Goal: Task Accomplishment & Management: Complete application form

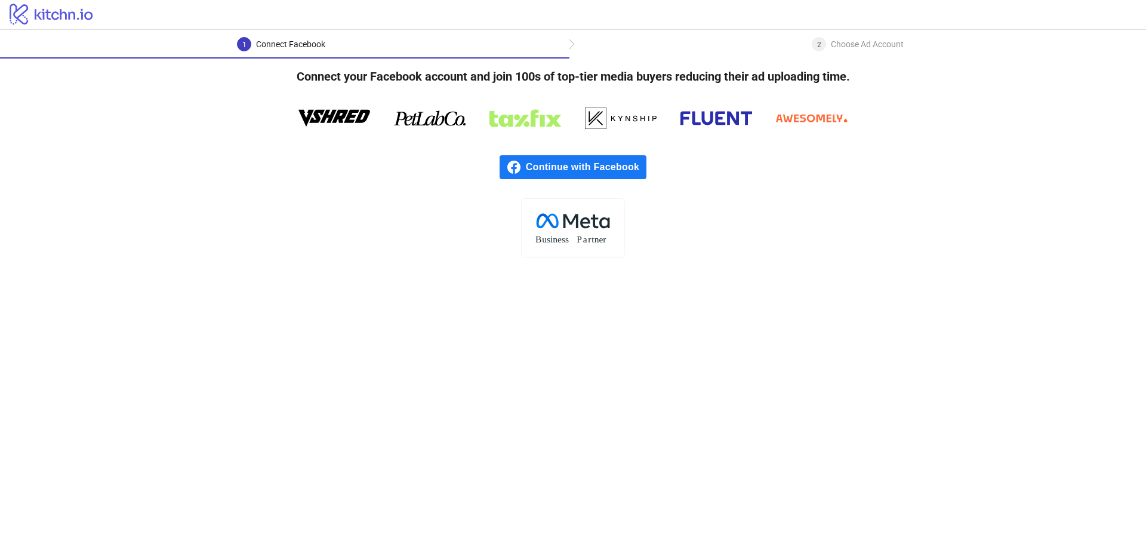
click at [539, 166] on span "Continue with Facebook" at bounding box center [586, 167] width 121 height 24
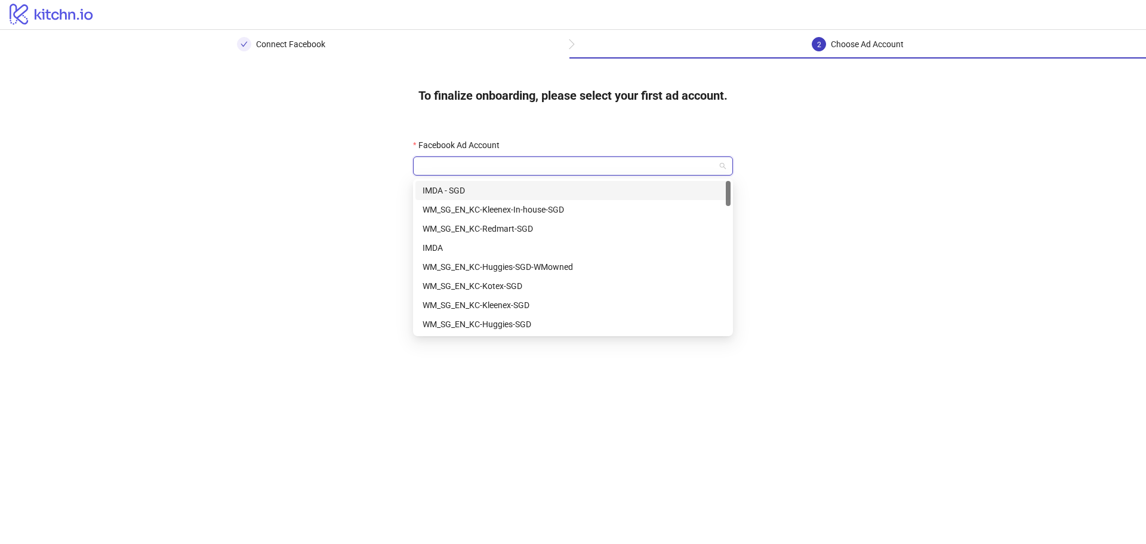
click at [525, 163] on input "Facebook Ad Account" at bounding box center [567, 166] width 295 height 18
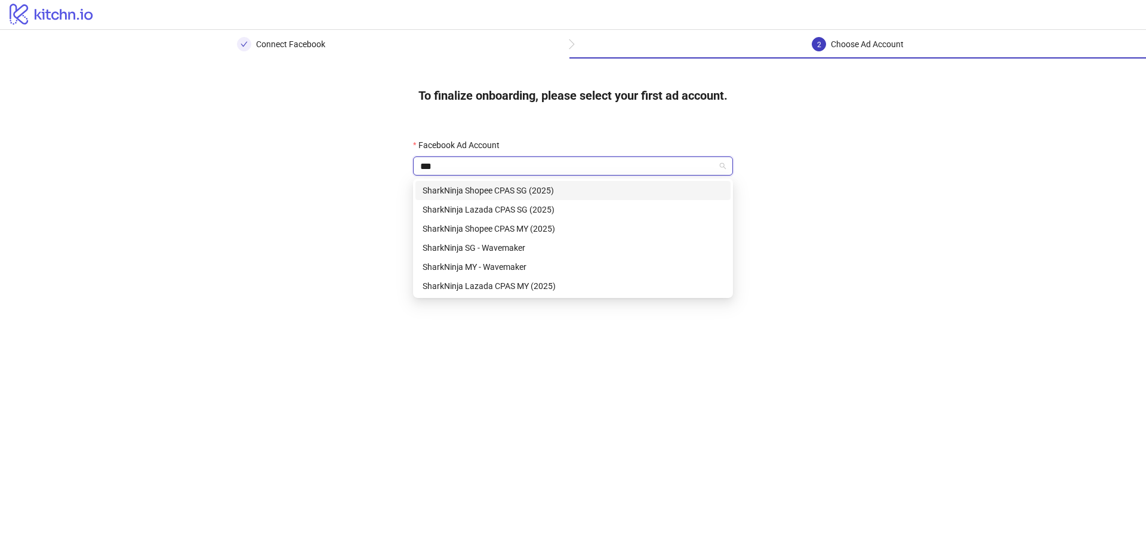
type input "****"
click at [522, 241] on div "SharkNinja SG - Wavemaker" at bounding box center [573, 247] width 301 height 13
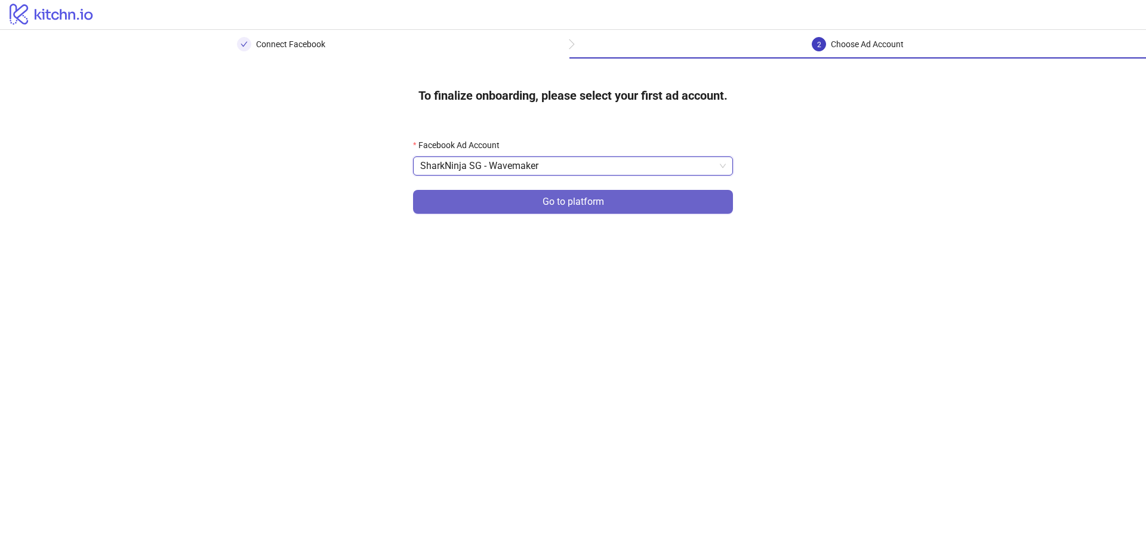
click at [583, 200] on span "Go to platform" at bounding box center [572, 201] width 61 height 11
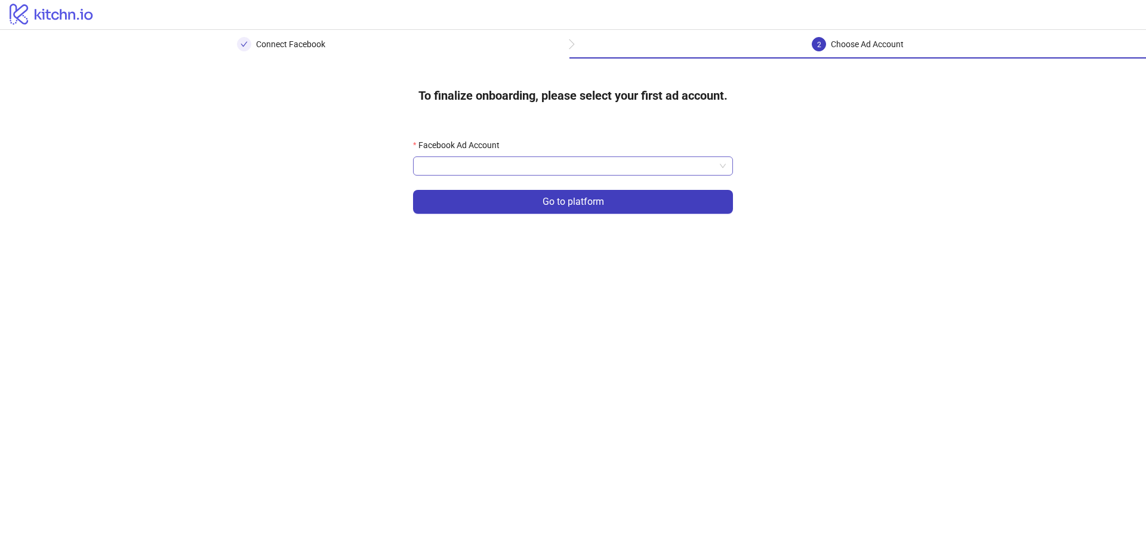
click at [480, 164] on input "Facebook Ad Account" at bounding box center [567, 166] width 295 height 18
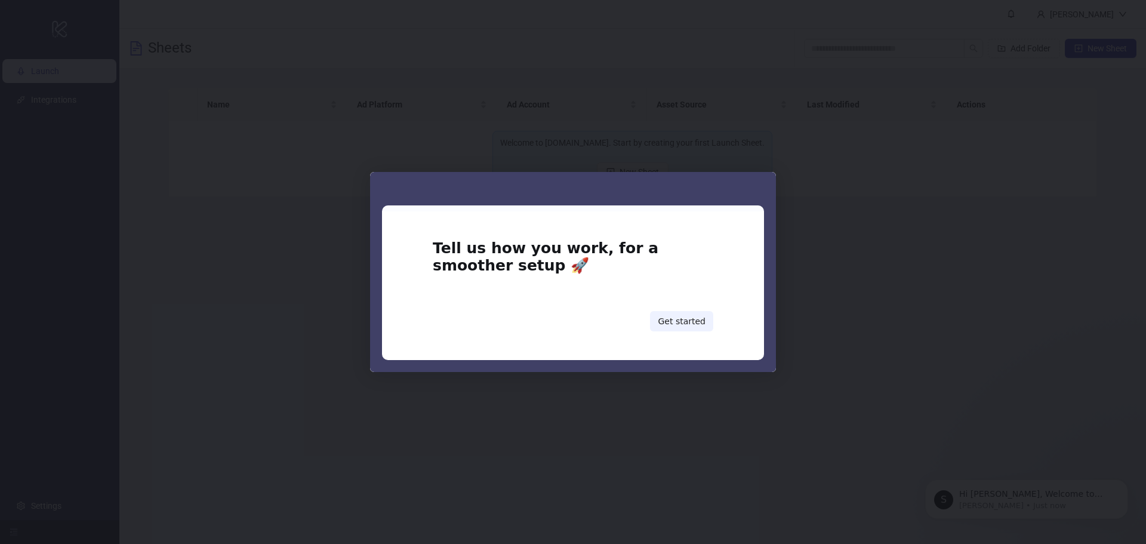
click at [926, 307] on div "Intercom messenger" at bounding box center [573, 272] width 1146 height 544
click at [679, 320] on button "Get started" at bounding box center [681, 321] width 63 height 20
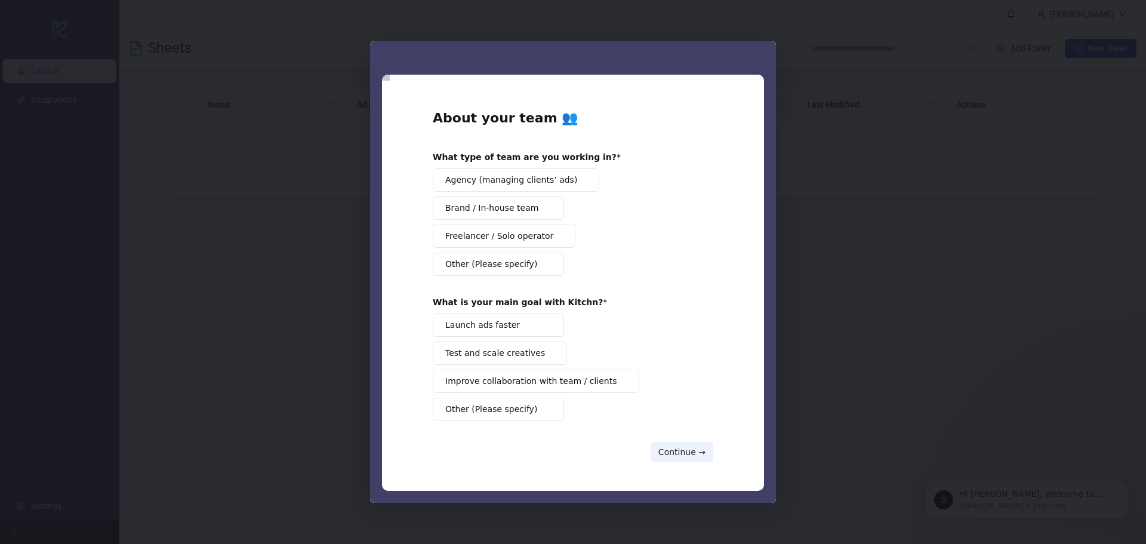
click at [538, 174] on span "Agency (managing clients’ ads)" at bounding box center [511, 180] width 132 height 13
click at [517, 417] on button "Other (Please specify)" at bounding box center [498, 408] width 131 height 23
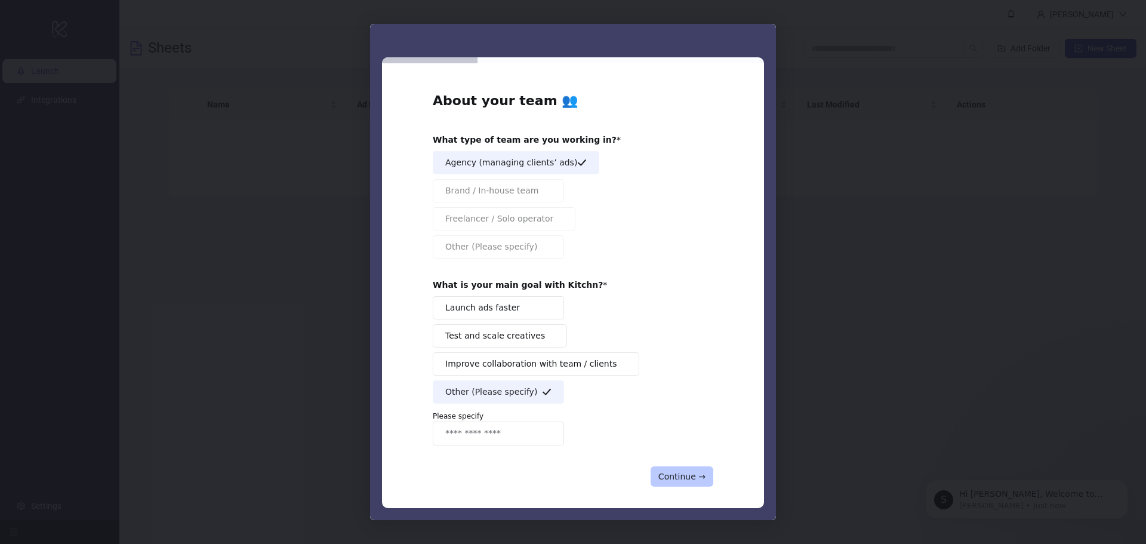
click at [680, 480] on button "Continue →" at bounding box center [681, 476] width 63 height 20
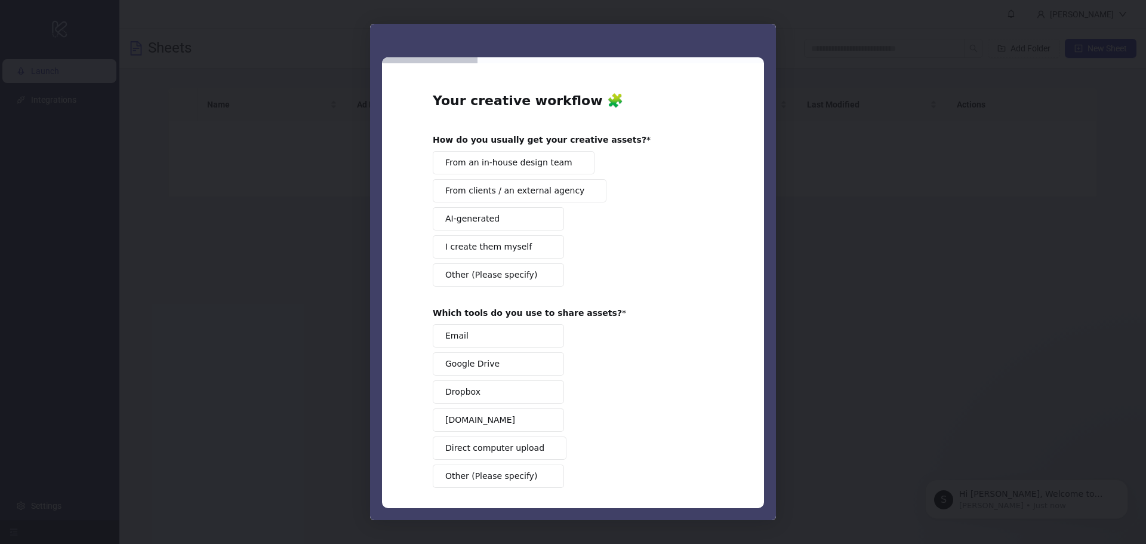
click at [531, 193] on span "From clients / an external agency" at bounding box center [514, 190] width 139 height 13
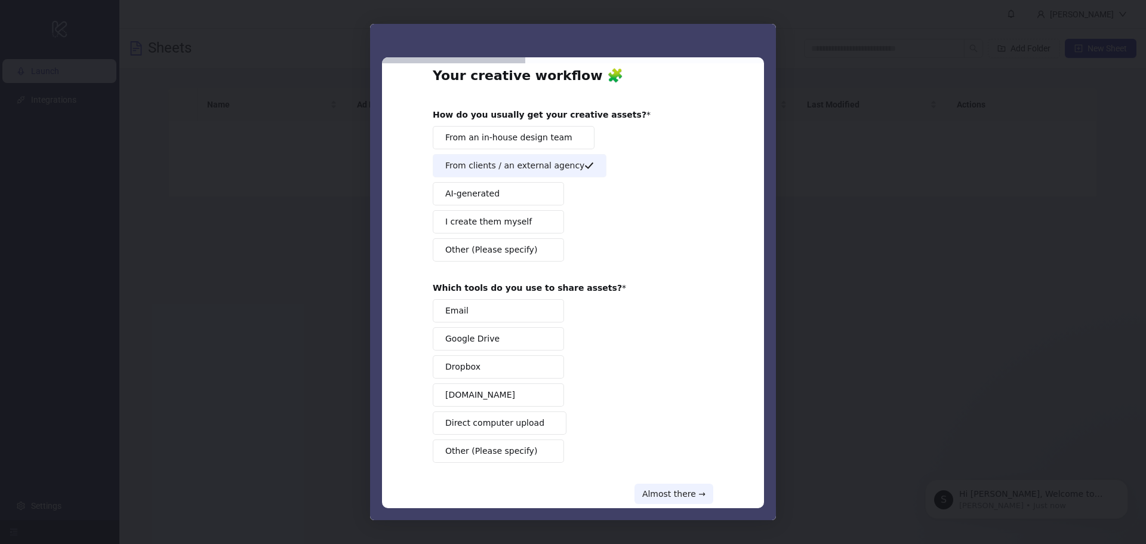
scroll to position [50, 0]
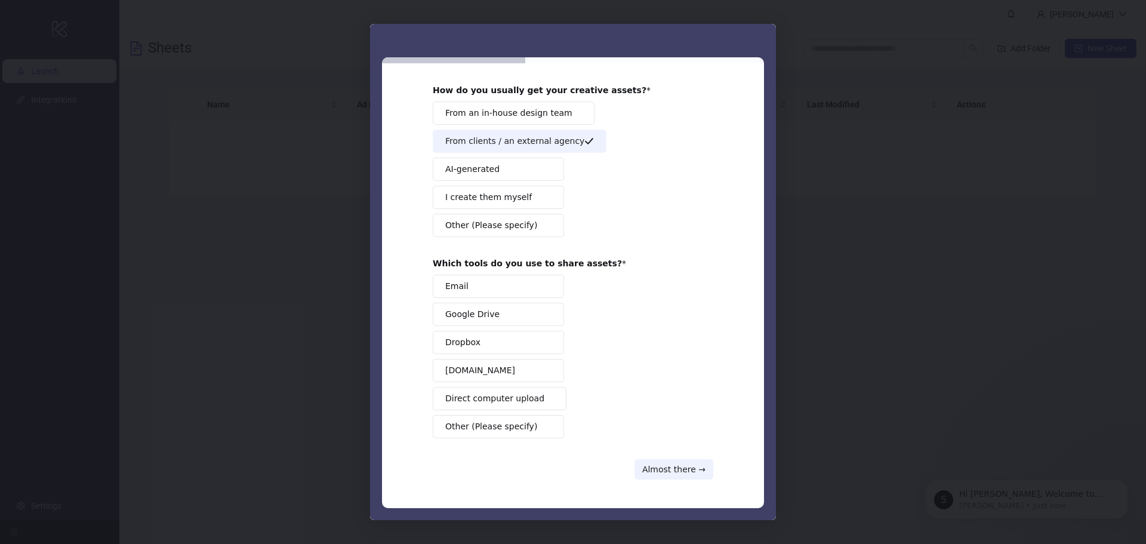
click at [518, 428] on span "Other (Please specify)" at bounding box center [491, 426] width 92 height 13
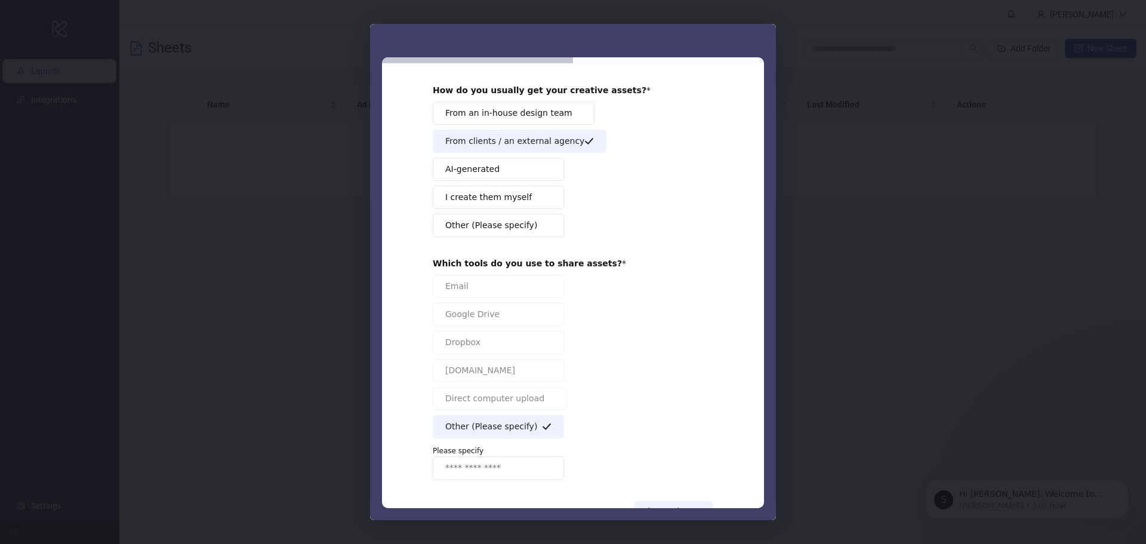
click at [495, 458] on input "Enter response" at bounding box center [498, 468] width 131 height 24
type input "**********"
click at [707, 392] on div "**********" at bounding box center [573, 377] width 280 height 205
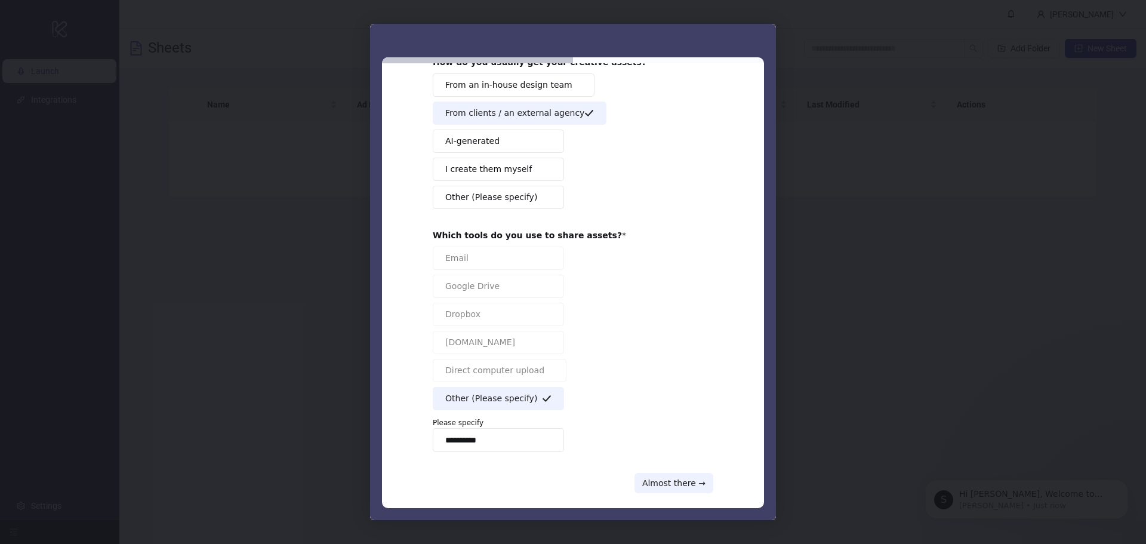
scroll to position [91, 0]
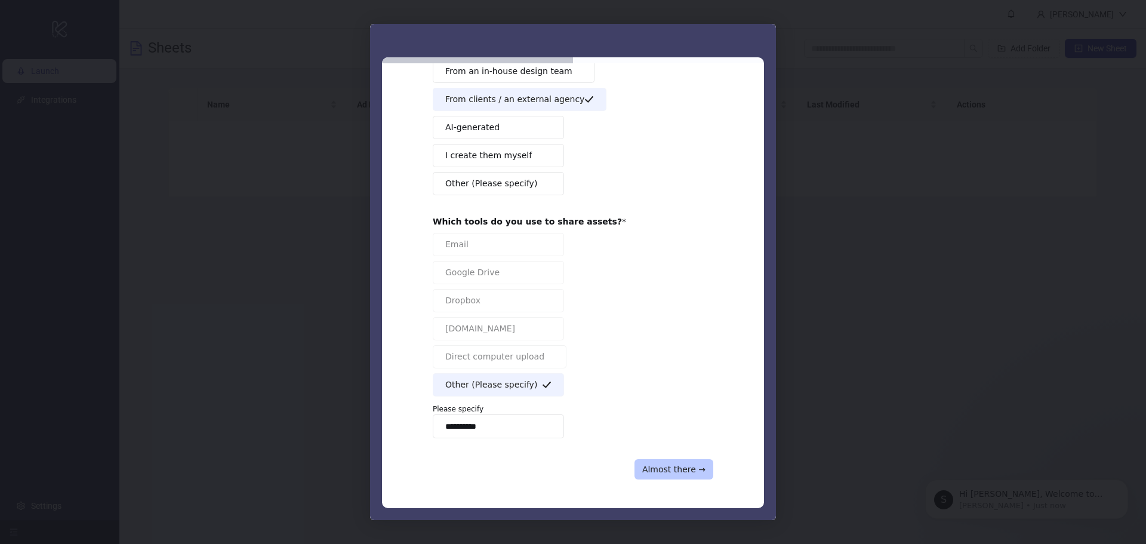
click at [674, 460] on button "Almost there →" at bounding box center [673, 469] width 79 height 20
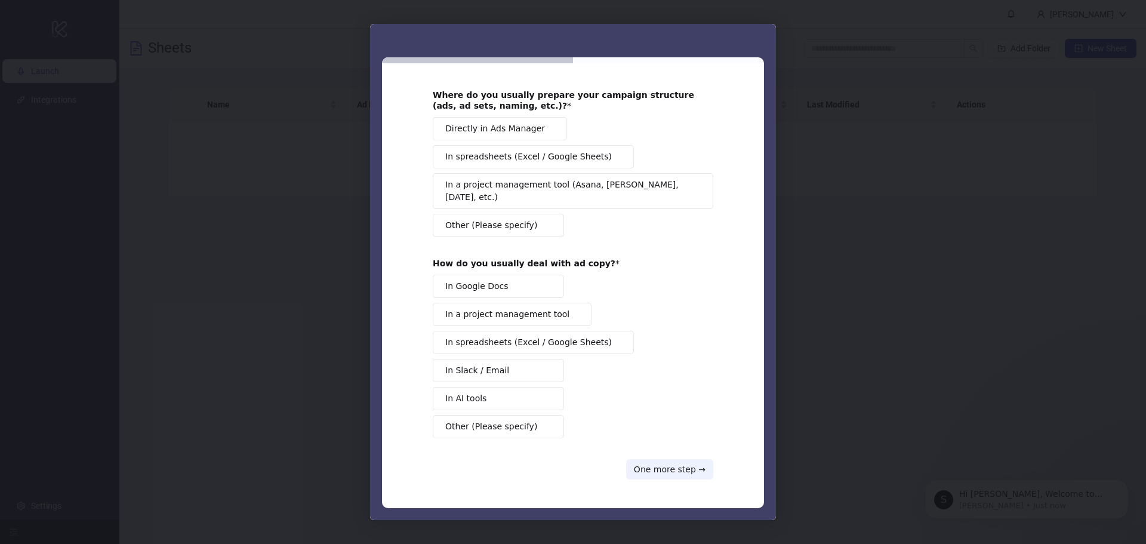
scroll to position [0, 0]
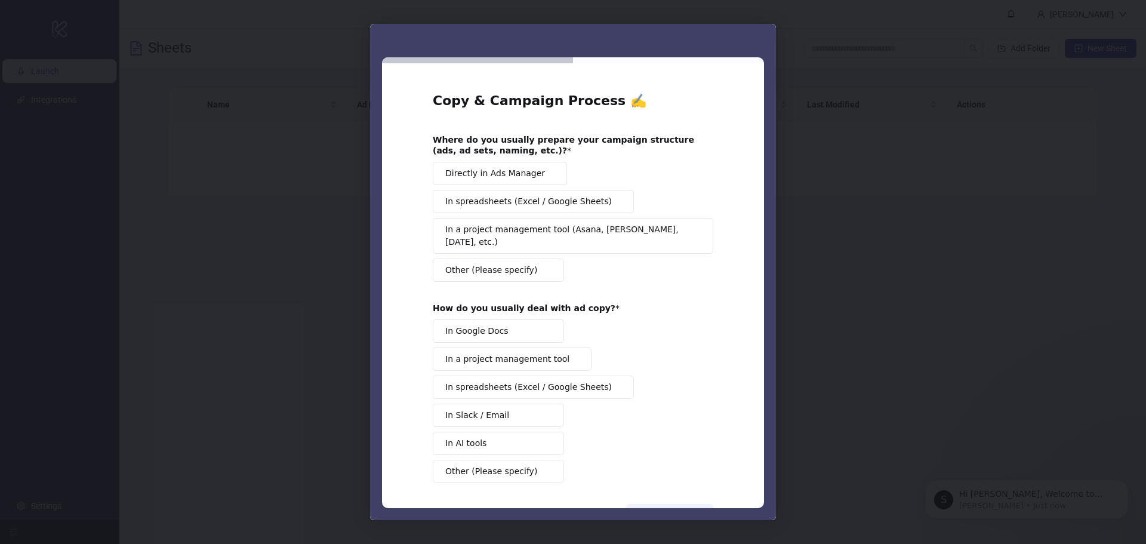
click at [520, 202] on span "In spreadsheets (Excel / Google Sheets)" at bounding box center [528, 201] width 167 height 13
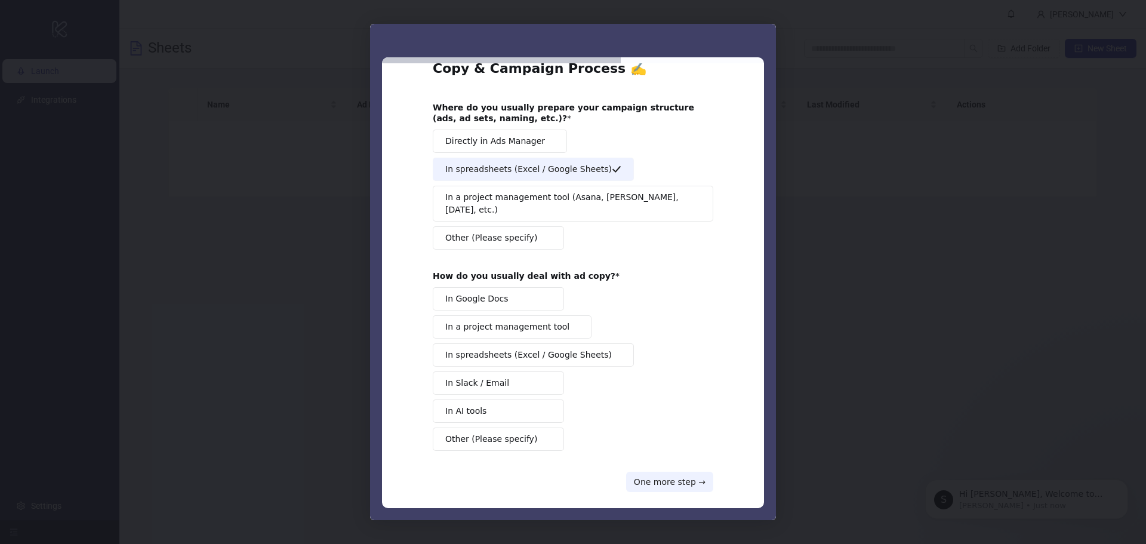
click at [539, 349] on span "In spreadsheets (Excel / Google Sheets)" at bounding box center [528, 355] width 167 height 13
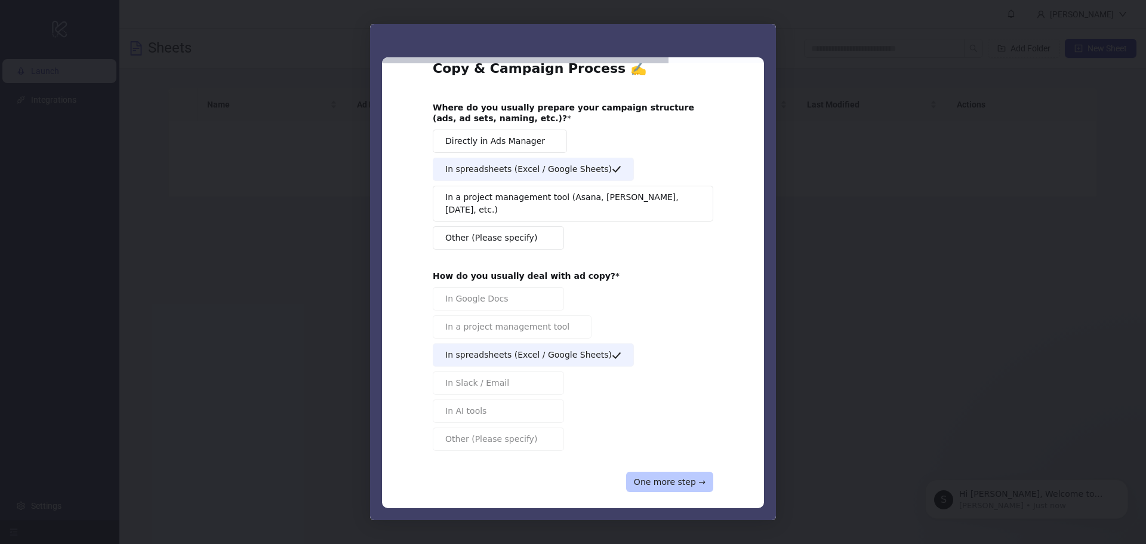
click at [665, 471] on button "One more step →" at bounding box center [669, 481] width 87 height 20
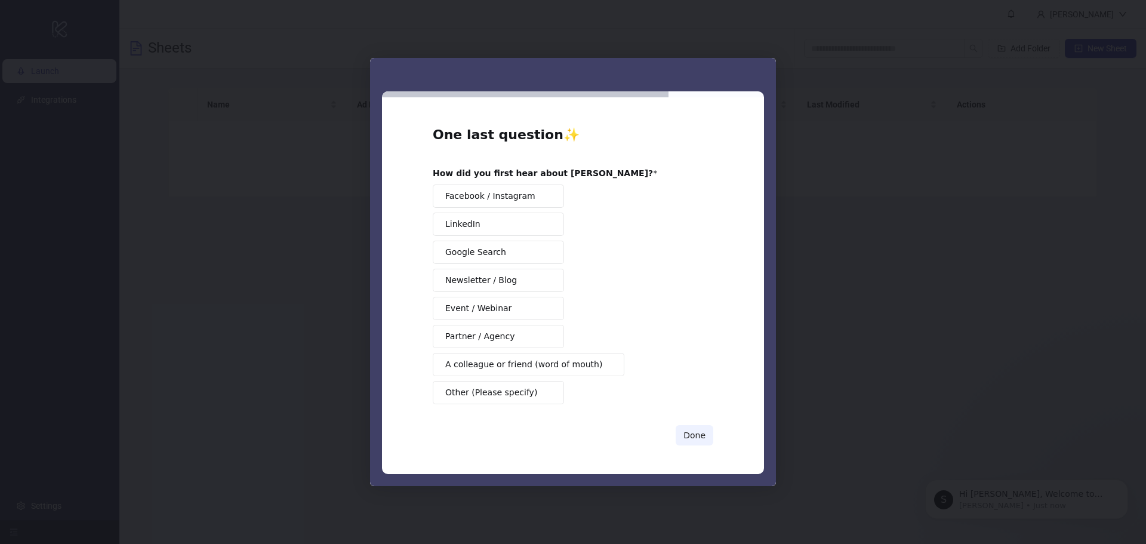
scroll to position [0, 0]
click at [532, 366] on span "A colleague or friend (word of mouth)" at bounding box center [523, 364] width 157 height 13
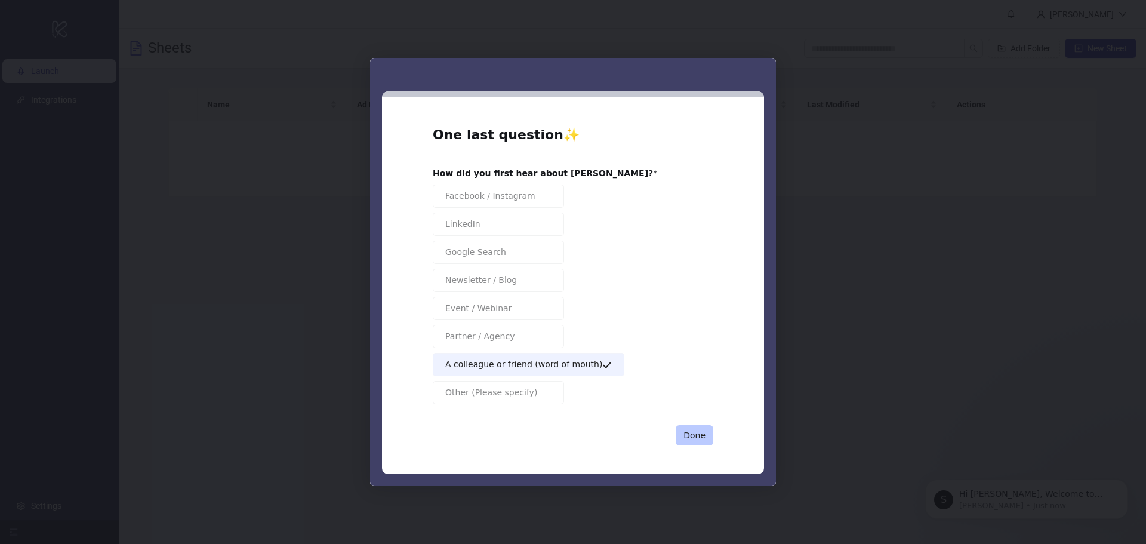
click at [685, 434] on button "Done" at bounding box center [695, 435] width 38 height 20
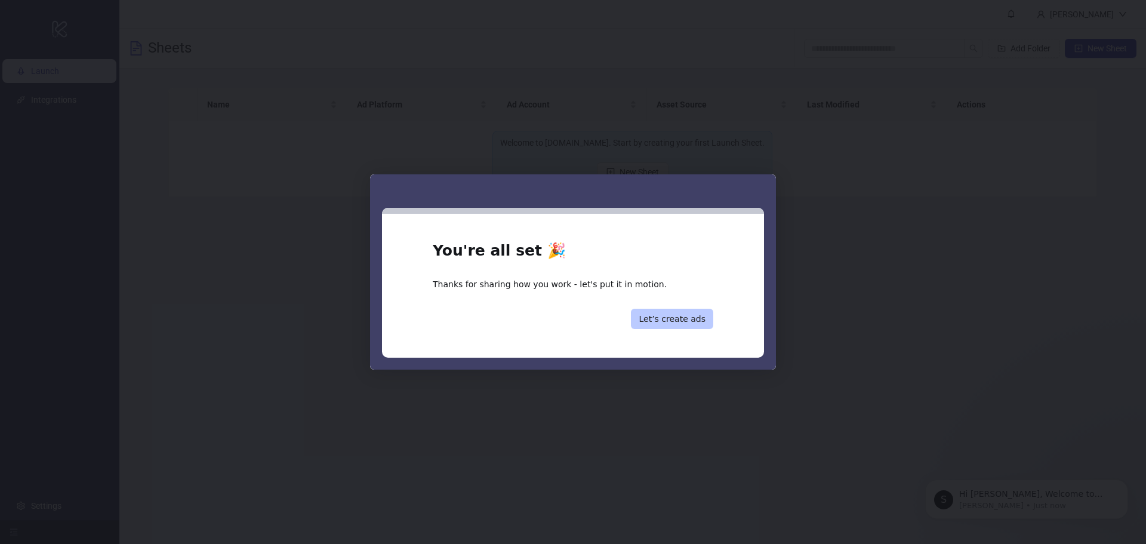
click at [696, 325] on button "Let’s create ads" at bounding box center [672, 319] width 82 height 20
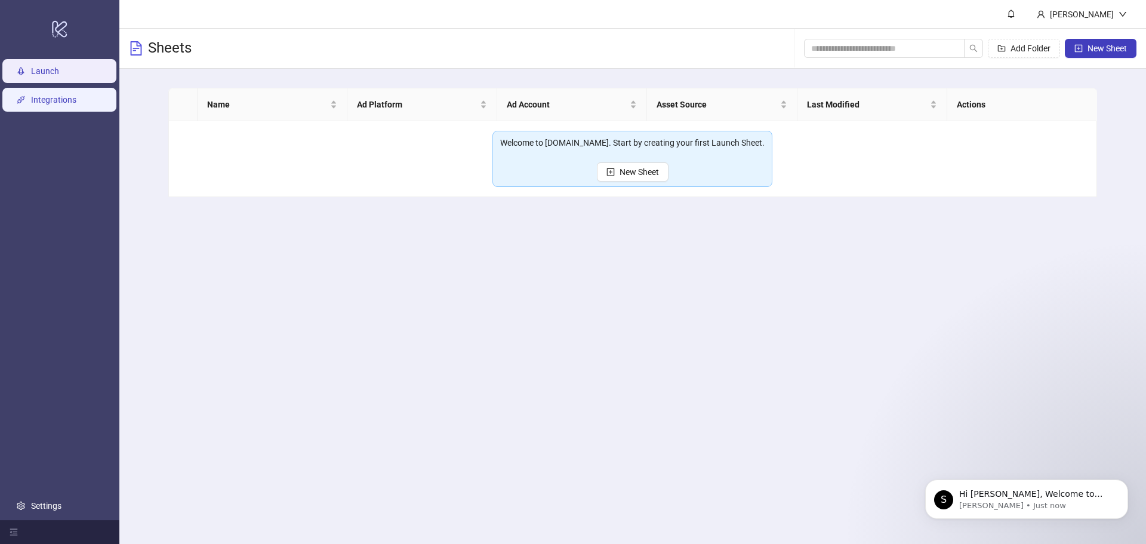
click at [61, 100] on link "Integrations" at bounding box center [53, 100] width 45 height 10
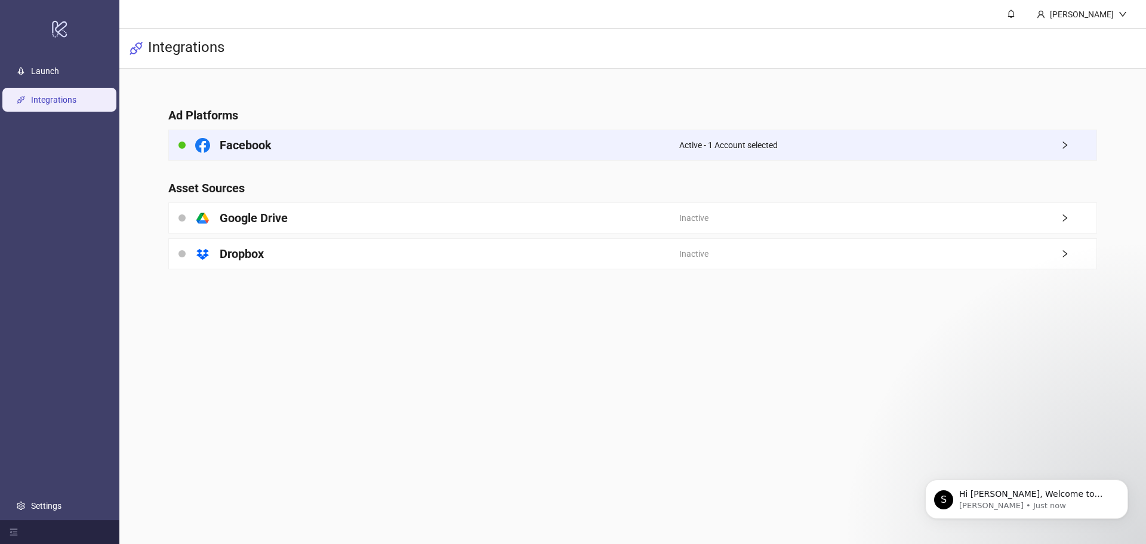
click at [369, 146] on div "Facebook" at bounding box center [424, 145] width 510 height 30
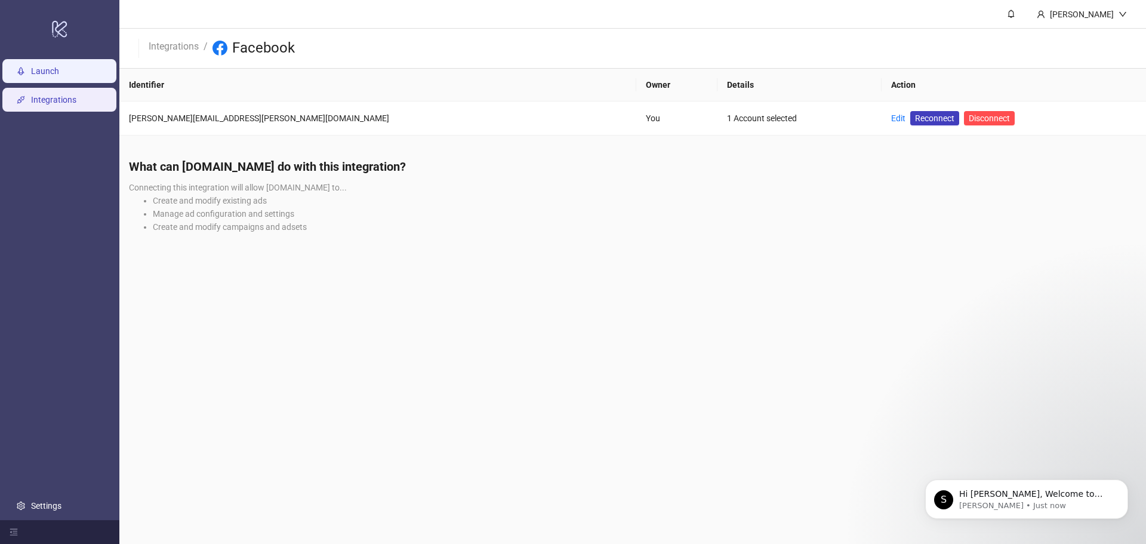
click at [59, 72] on link "Launch" at bounding box center [45, 71] width 28 height 10
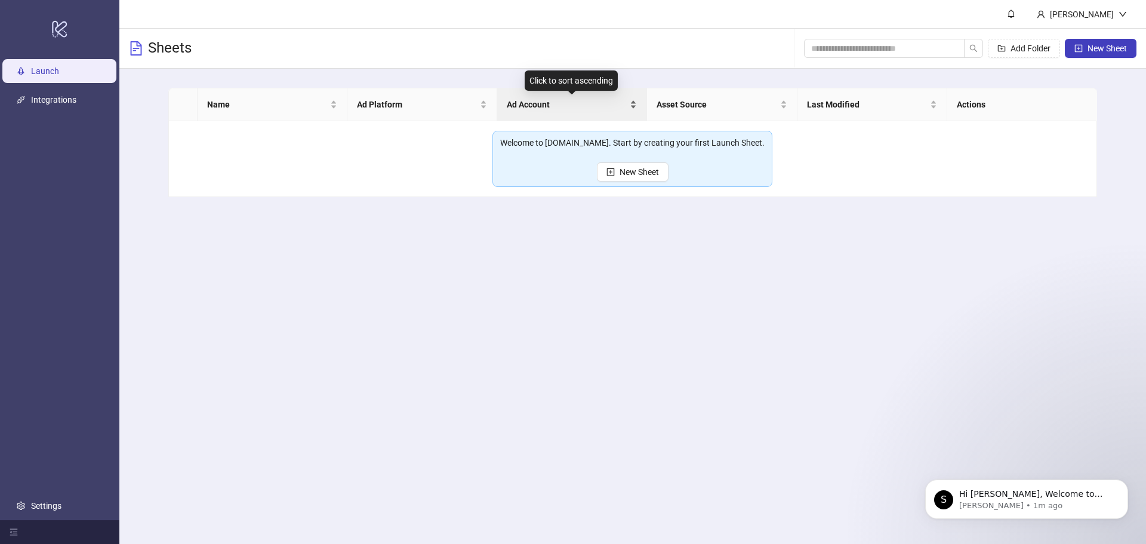
click at [545, 105] on span "Ad Account" at bounding box center [567, 104] width 121 height 13
click at [627, 174] on span "New Sheet" at bounding box center [638, 172] width 39 height 10
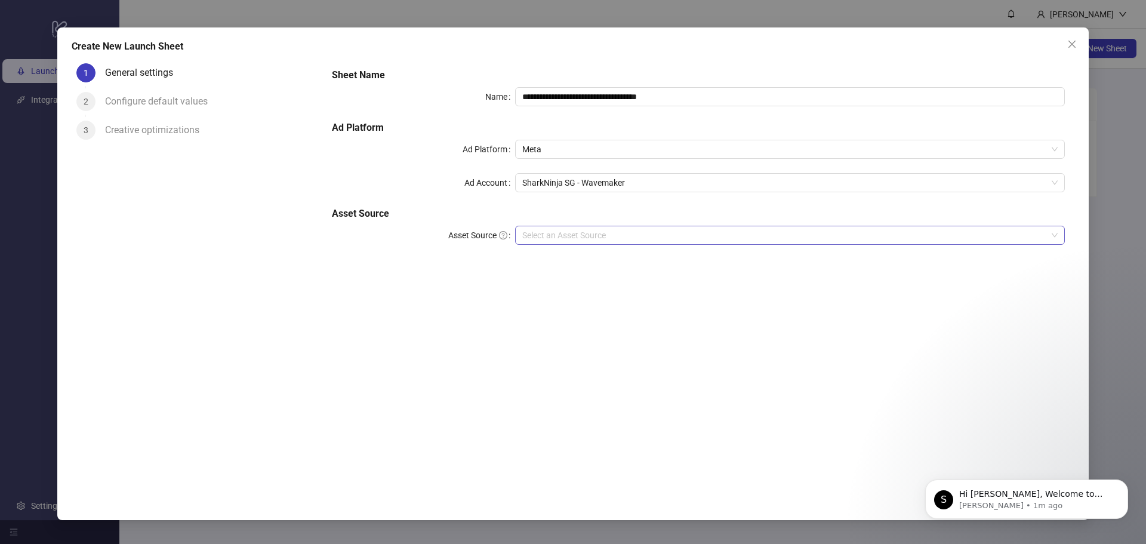
drag, startPoint x: 606, startPoint y: 229, endPoint x: 611, endPoint y: 235, distance: 7.8
click at [606, 229] on input "Asset Source" at bounding box center [784, 235] width 525 height 18
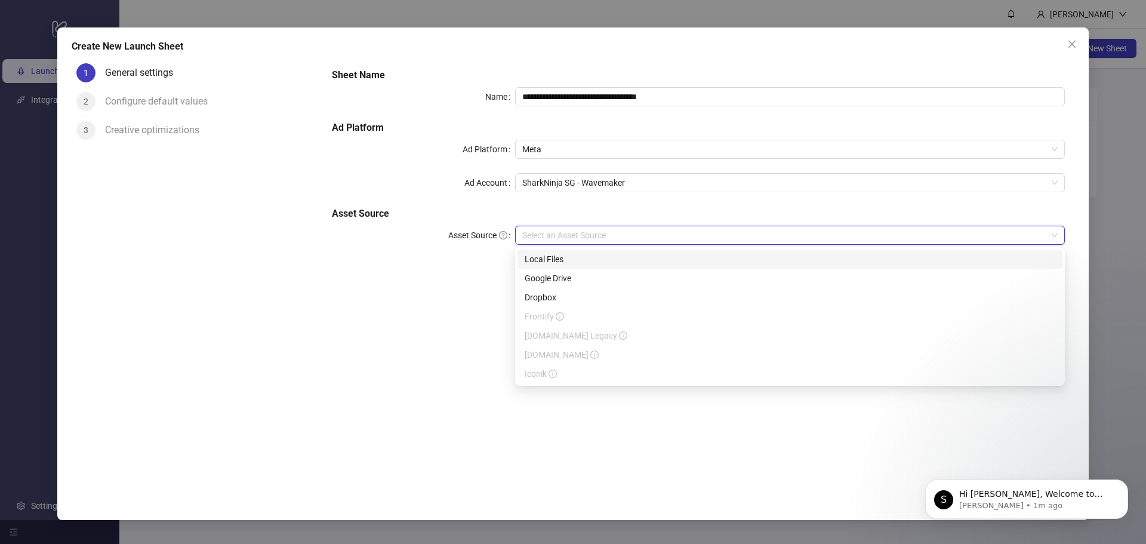
click at [611, 235] on input "Asset Source" at bounding box center [784, 235] width 525 height 18
click at [607, 232] on input "Asset Source" at bounding box center [784, 235] width 525 height 18
click at [547, 277] on div "Google Drive" at bounding box center [790, 278] width 531 height 13
click at [537, 272] on input "Main Folder" at bounding box center [784, 269] width 525 height 18
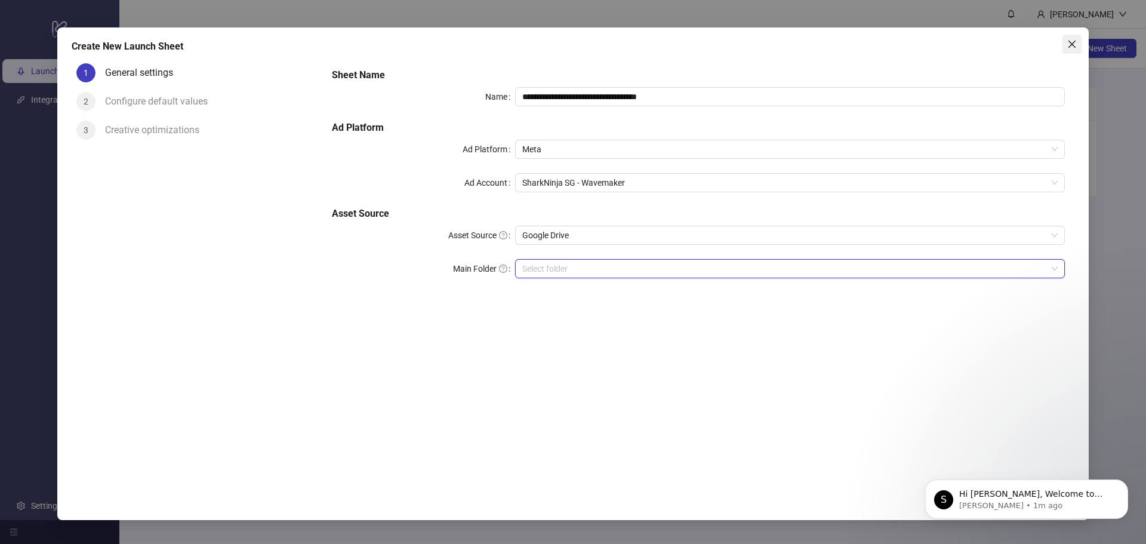
click at [1066, 45] on span "Close" at bounding box center [1071, 44] width 19 height 10
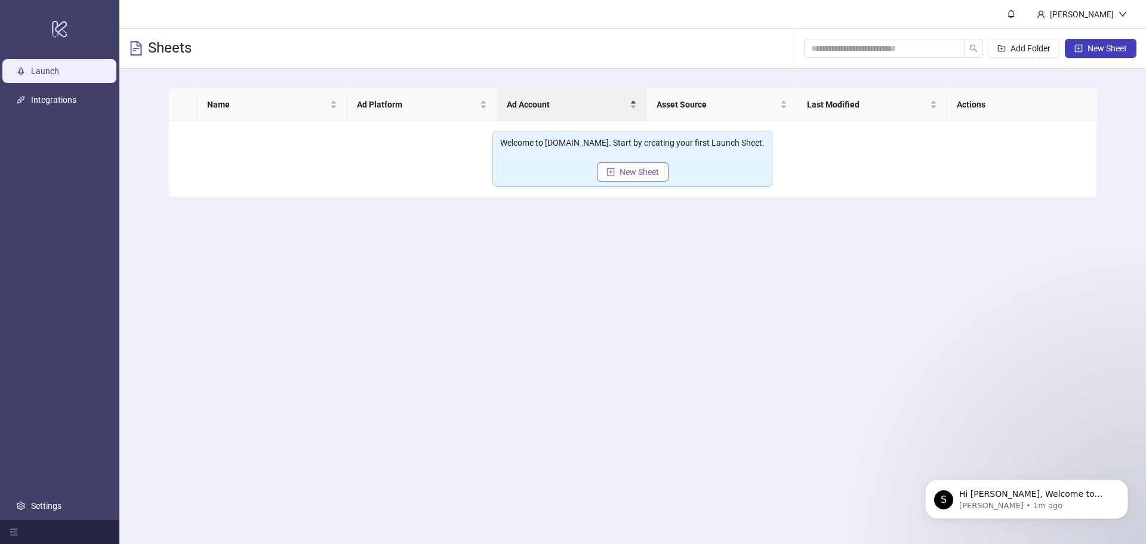
click at [640, 169] on span "New Sheet" at bounding box center [638, 172] width 39 height 10
type input "**********"
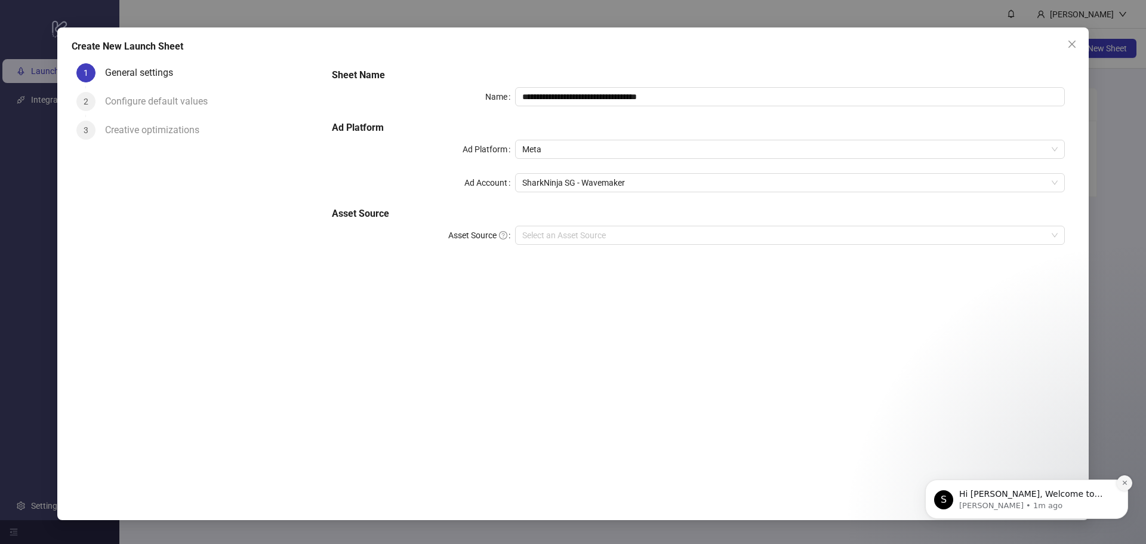
click at [1122, 482] on icon "Dismiss notification" at bounding box center [1124, 482] width 7 height 7
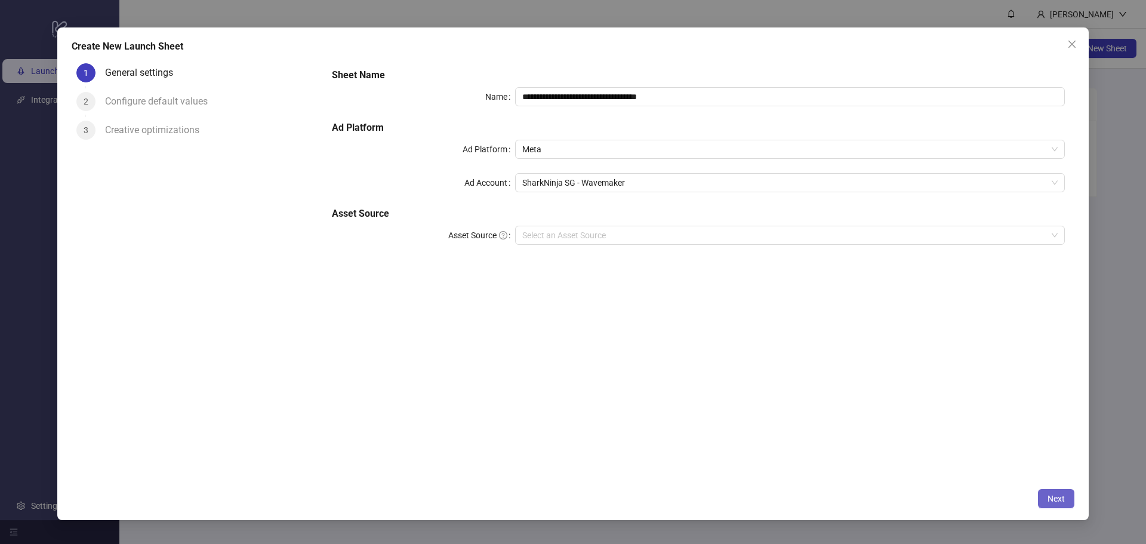
click at [1068, 504] on button "Next" at bounding box center [1056, 498] width 36 height 19
click at [577, 236] on input "Asset Source" at bounding box center [784, 235] width 525 height 18
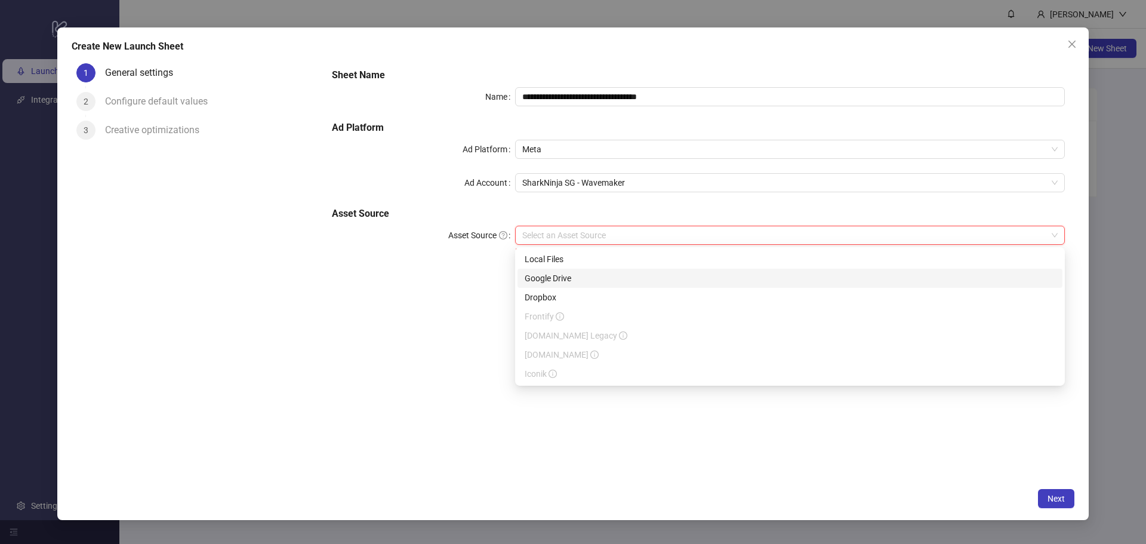
click at [568, 279] on div "Google Drive" at bounding box center [790, 278] width 531 height 13
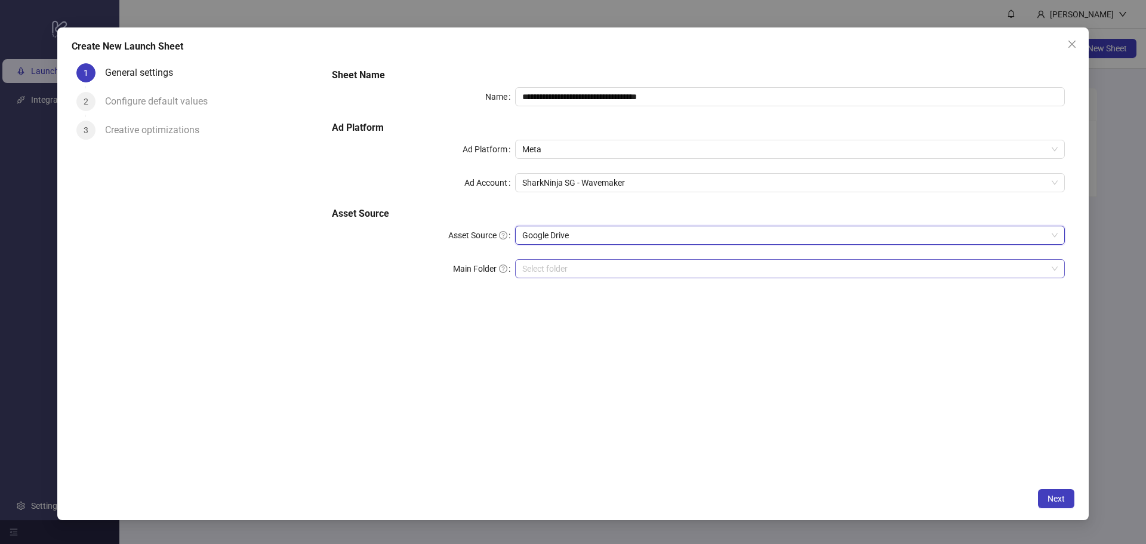
click at [565, 265] on input "Main Folder" at bounding box center [784, 269] width 525 height 18
click at [585, 266] on input "Main Folder" at bounding box center [784, 269] width 525 height 18
click at [557, 246] on div "**********" at bounding box center [698, 180] width 742 height 234
click at [556, 238] on span "Google Drive" at bounding box center [789, 235] width 535 height 18
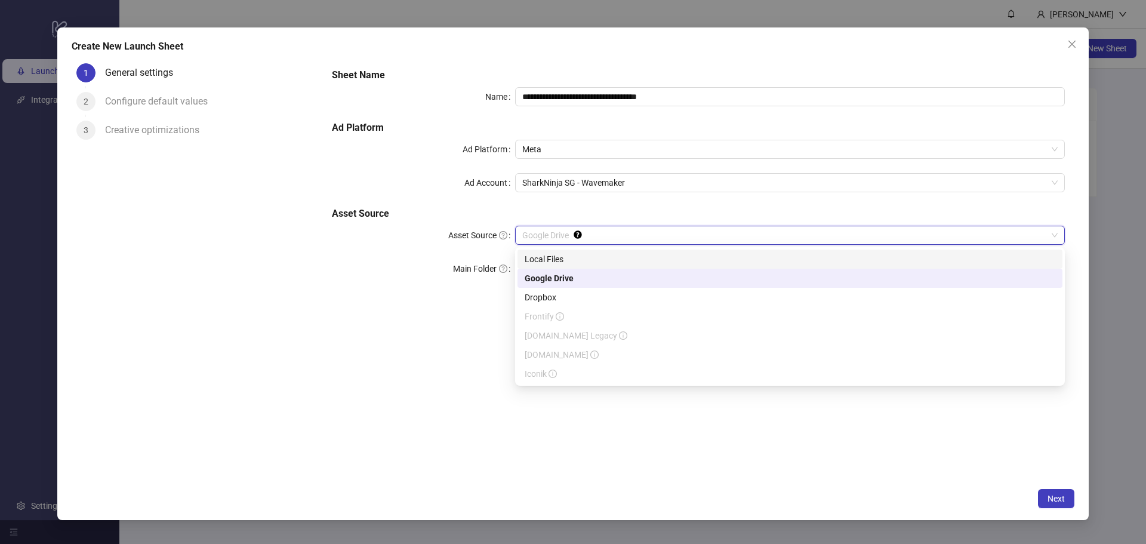
click at [575, 261] on div "Local Files" at bounding box center [790, 258] width 531 height 13
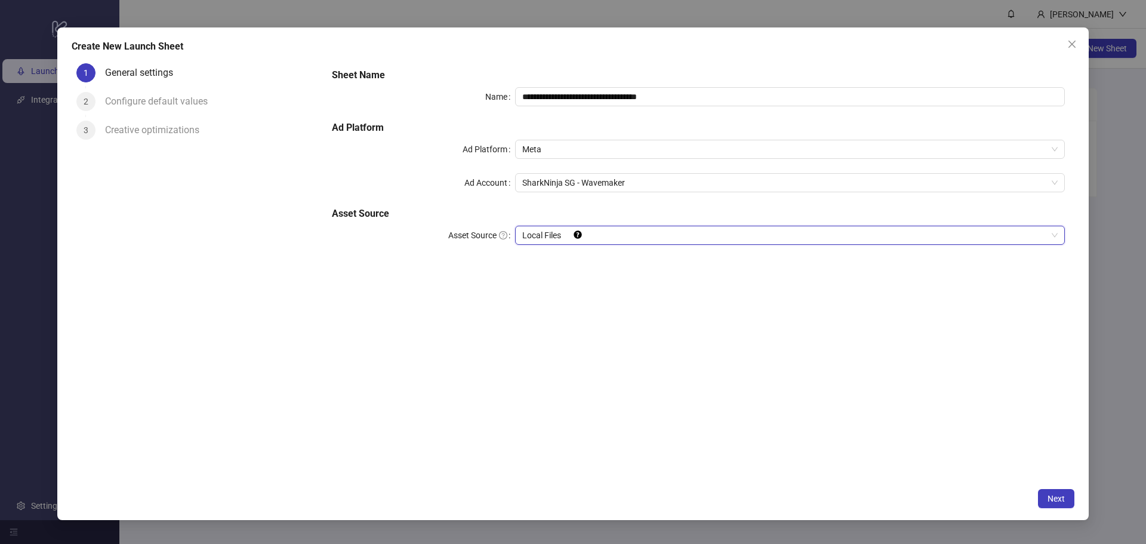
click at [474, 340] on div "**********" at bounding box center [698, 270] width 752 height 424
click at [1055, 494] on button "Next" at bounding box center [1056, 498] width 36 height 19
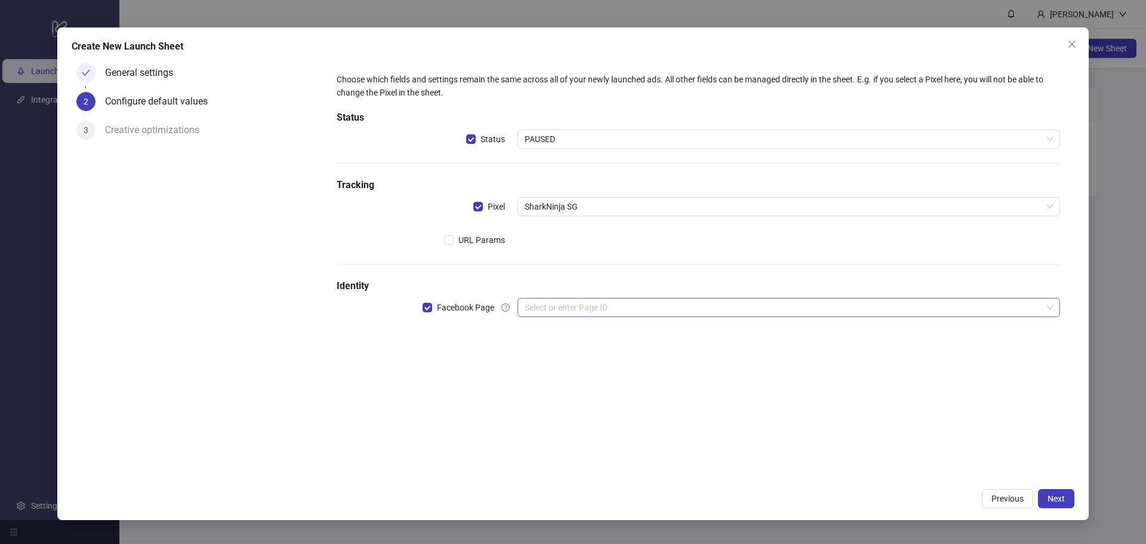
click at [583, 304] on input "search" at bounding box center [783, 307] width 517 height 18
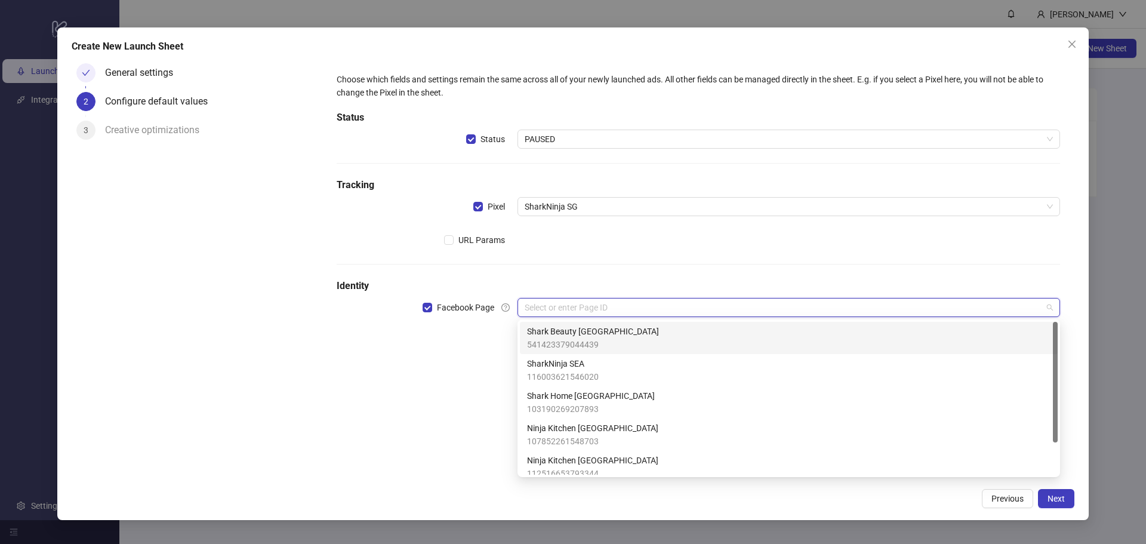
click at [459, 363] on div "Choose which fields and settings remain the same across all of your newly launc…" at bounding box center [698, 270] width 752 height 424
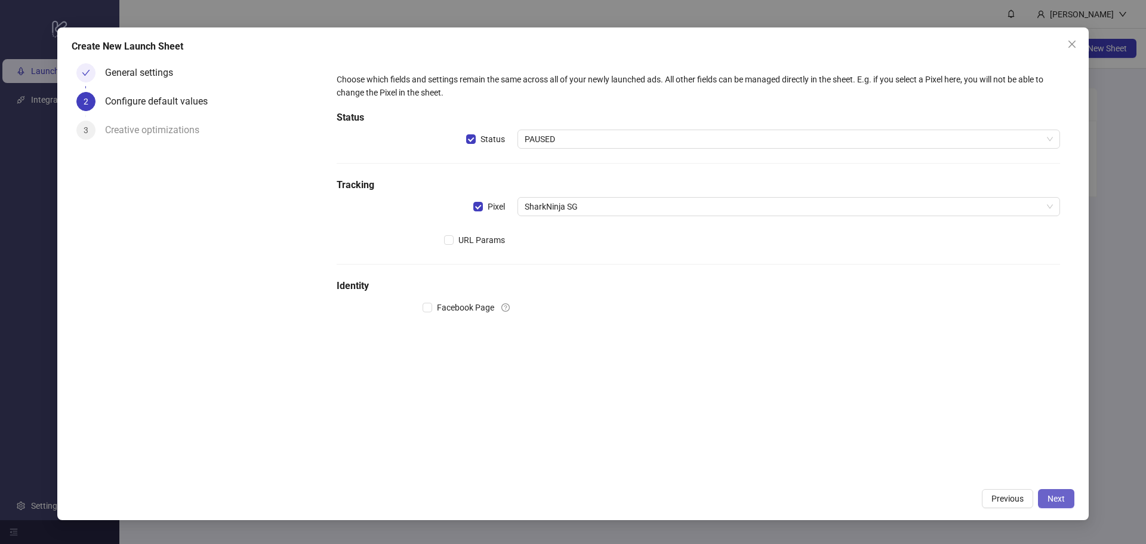
click at [1057, 500] on span "Next" at bounding box center [1055, 499] width 17 height 10
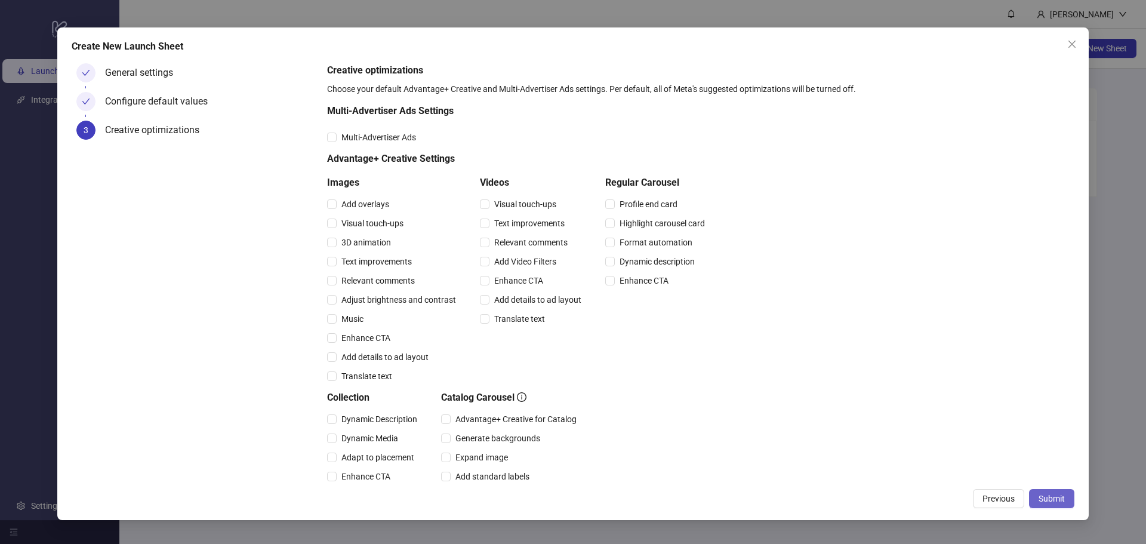
click at [1059, 501] on span "Submit" at bounding box center [1051, 499] width 26 height 10
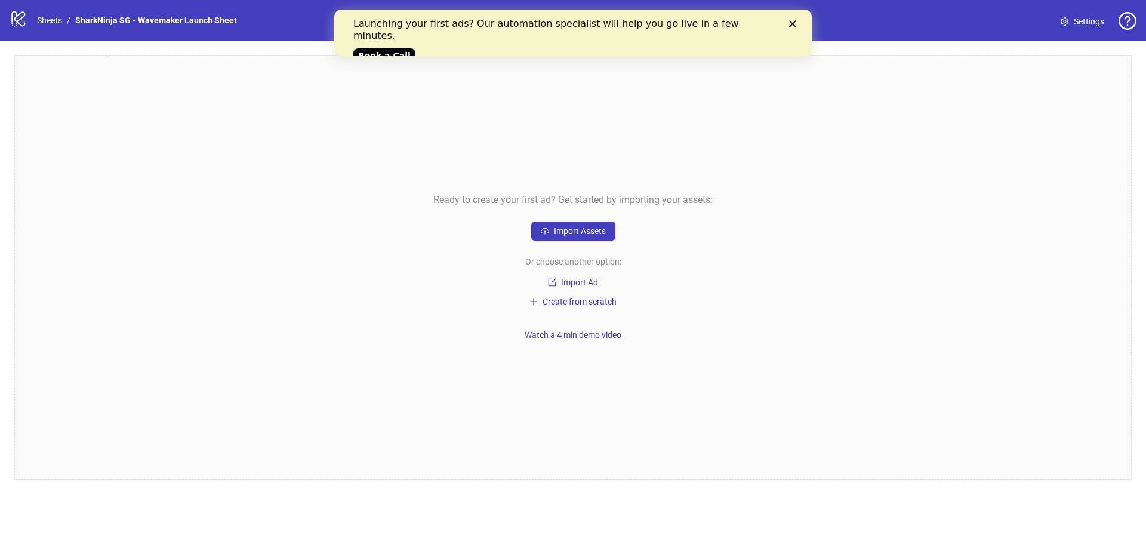
click at [793, 26] on icon "Close" at bounding box center [792, 23] width 7 height 7
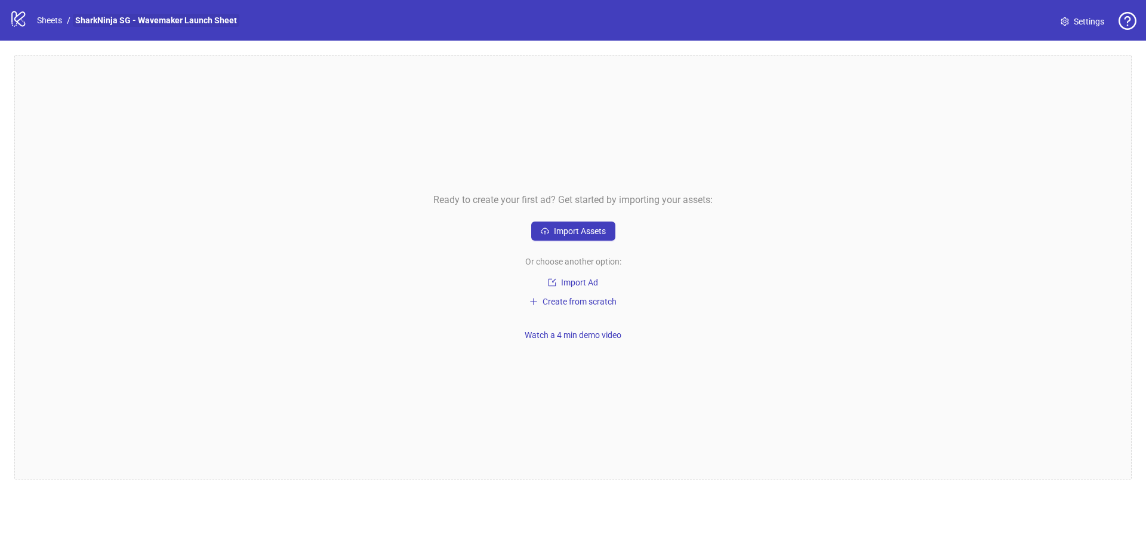
click at [133, 21] on link "SharkNinja SG - Wavemaker Launch Sheet" at bounding box center [156, 20] width 167 height 13
click at [42, 24] on link "Sheets" at bounding box center [50, 20] width 30 height 13
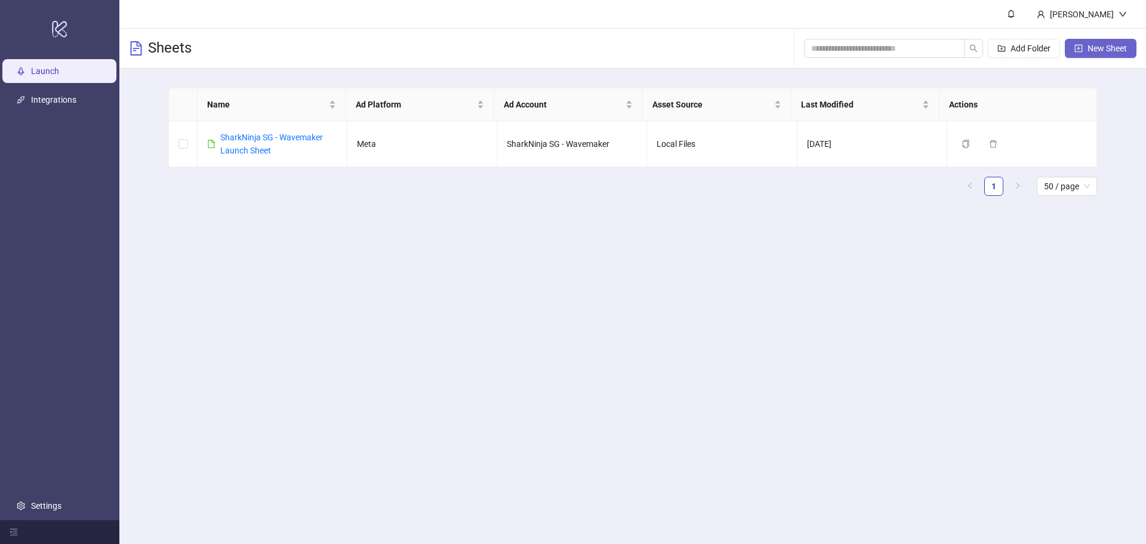
click at [1077, 51] on icon "plus-square" at bounding box center [1079, 48] width 8 height 8
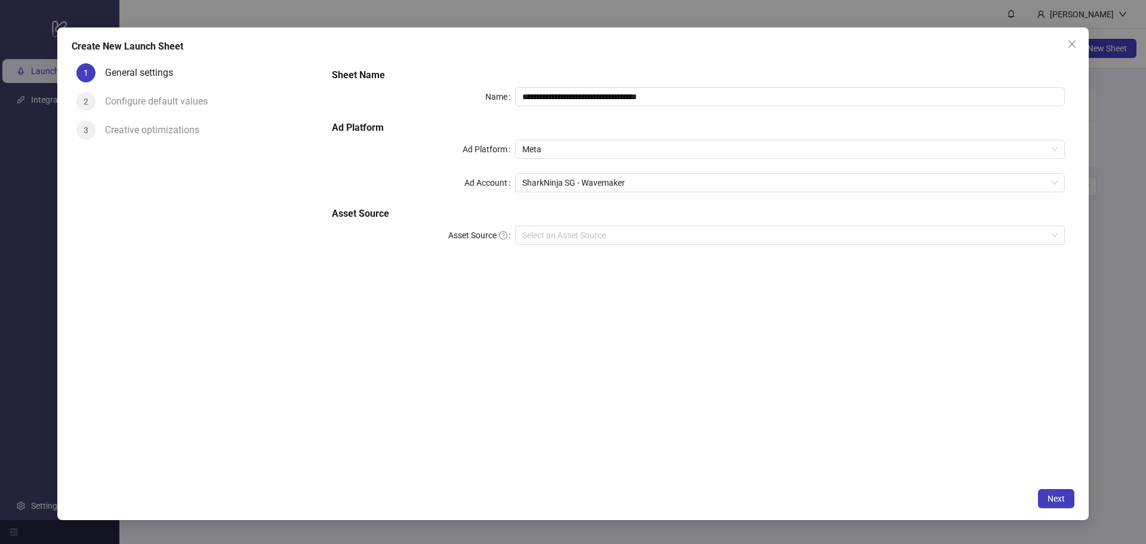
click at [263, 29] on div "**********" at bounding box center [572, 273] width 1031 height 493
click at [353, 517] on div "**********" at bounding box center [572, 273] width 1031 height 493
click at [1074, 39] on icon "close" at bounding box center [1072, 44] width 10 height 10
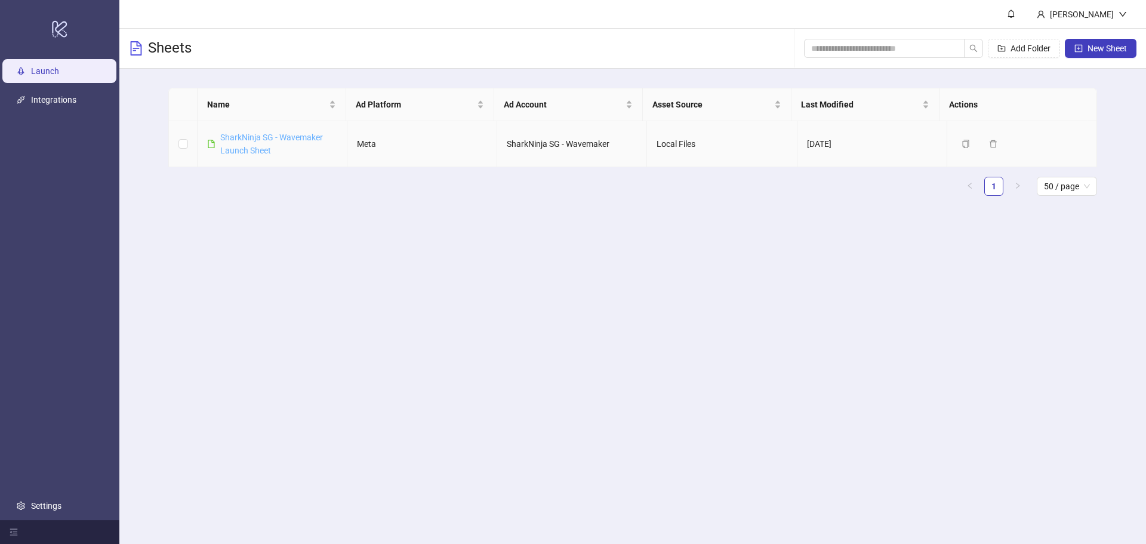
click at [245, 146] on link "SharkNinja SG - Wavemaker Launch Sheet" at bounding box center [271, 143] width 103 height 23
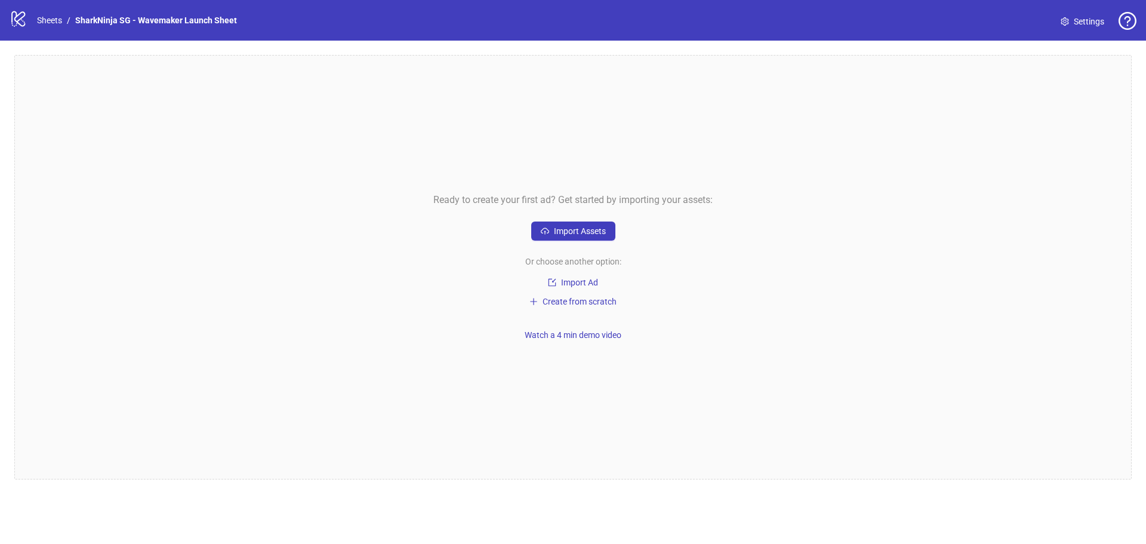
click at [21, 20] on icon "logo/logo-mobile" at bounding box center [19, 19] width 18 height 18
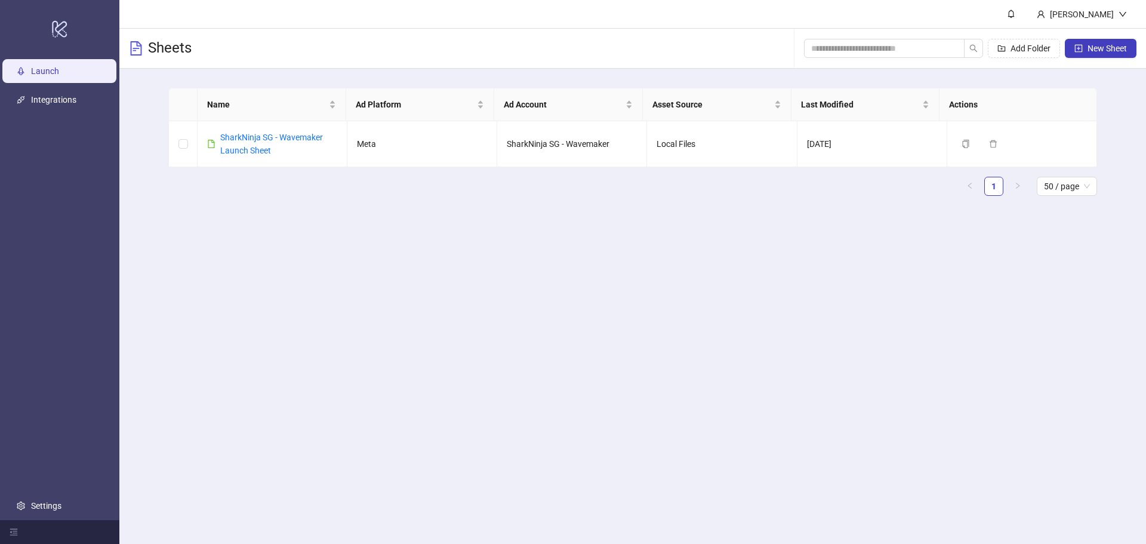
click at [467, 498] on main "[PERSON_NAME] Sheets Add Folder New Sheet Name Ad Platform Ad Account Asset Sou…" at bounding box center [632, 272] width 1026 height 544
click at [989, 147] on span "button" at bounding box center [993, 144] width 8 height 10
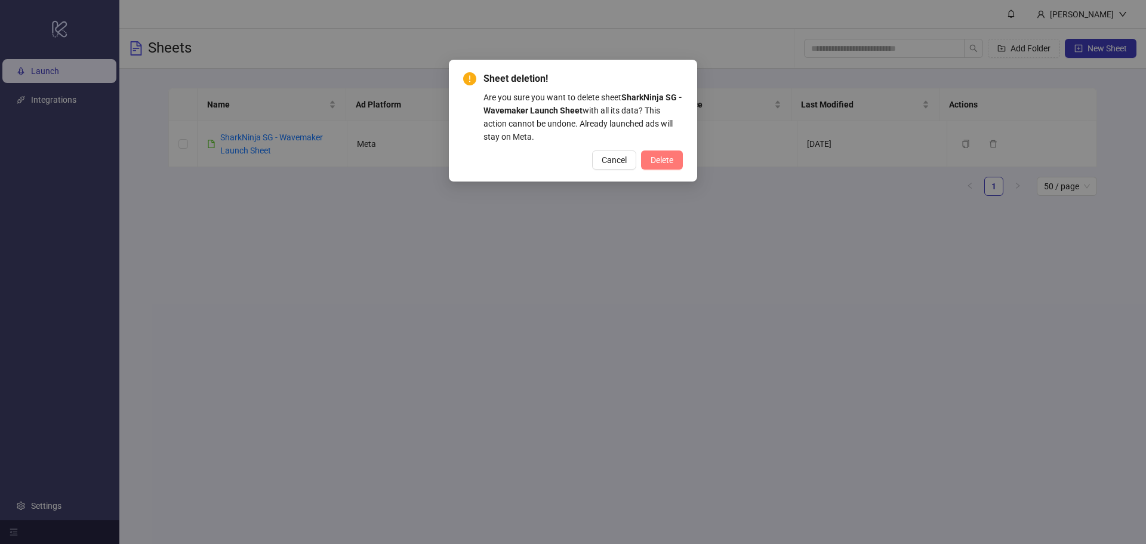
click at [655, 161] on span "Delete" at bounding box center [661, 160] width 23 height 10
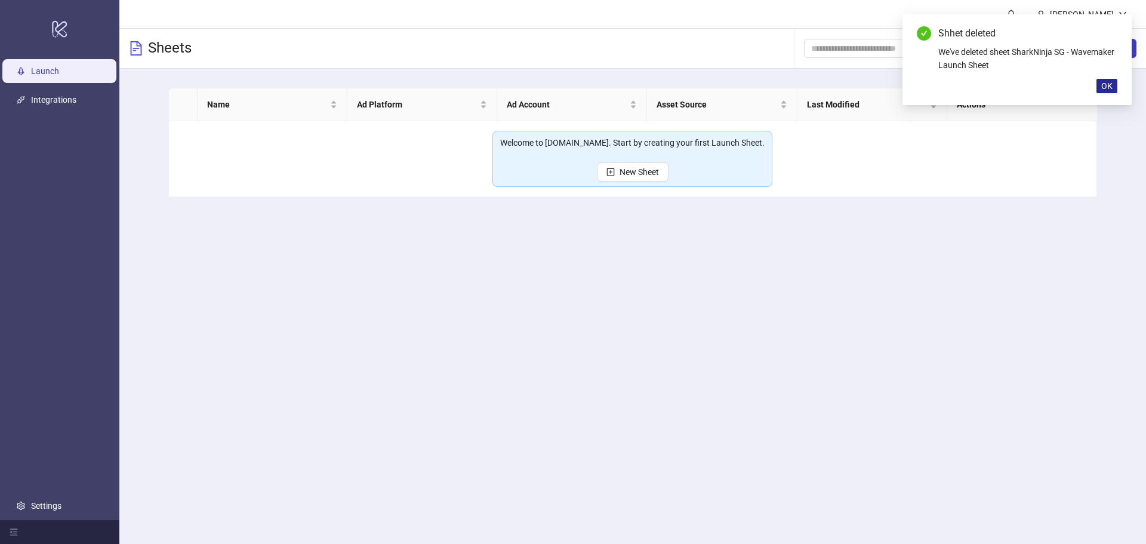
click at [1113, 84] on button "OK" at bounding box center [1106, 86] width 21 height 14
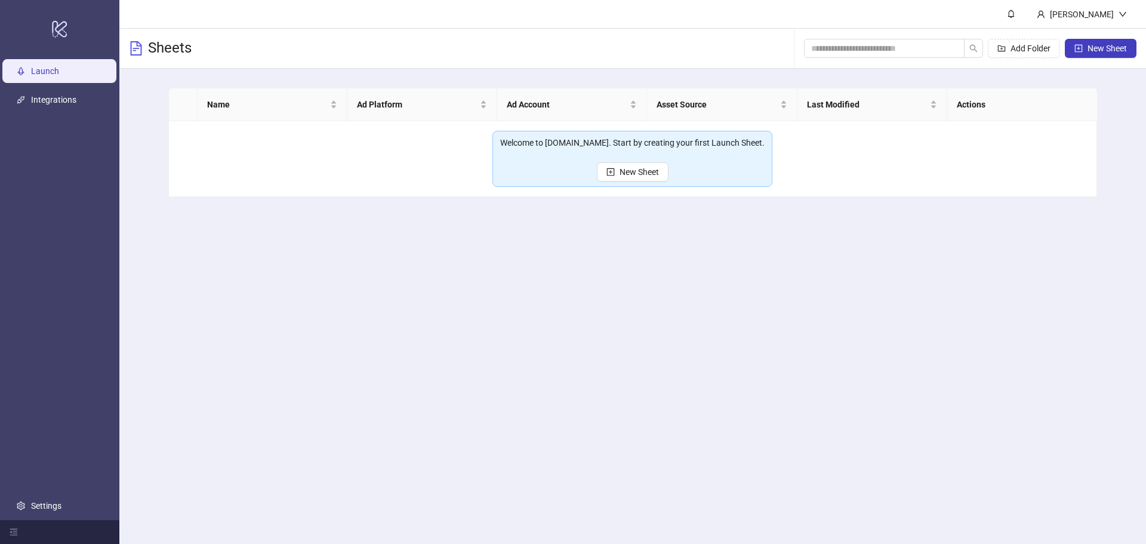
click at [736, 292] on main "[PERSON_NAME] Sheets Add Folder New Sheet Name Ad Platform Ad Account Asset Sou…" at bounding box center [632, 272] width 1026 height 544
click at [766, 424] on main "[PERSON_NAME] Sheets Add Folder New Sheet Name Ad Platform Ad Account Asset Sou…" at bounding box center [632, 272] width 1026 height 544
click at [561, 350] on main "[PERSON_NAME] Sheets Add Folder New Sheet Name Ad Platform Ad Account Asset Sou…" at bounding box center [632, 272] width 1026 height 544
click at [1106, 14] on div "[PERSON_NAME]" at bounding box center [1081, 14] width 73 height 13
click at [949, 374] on main "[PERSON_NAME] Sheets Add Folder New Sheet Name Ad Platform Ad Account Asset Sou…" at bounding box center [632, 272] width 1026 height 544
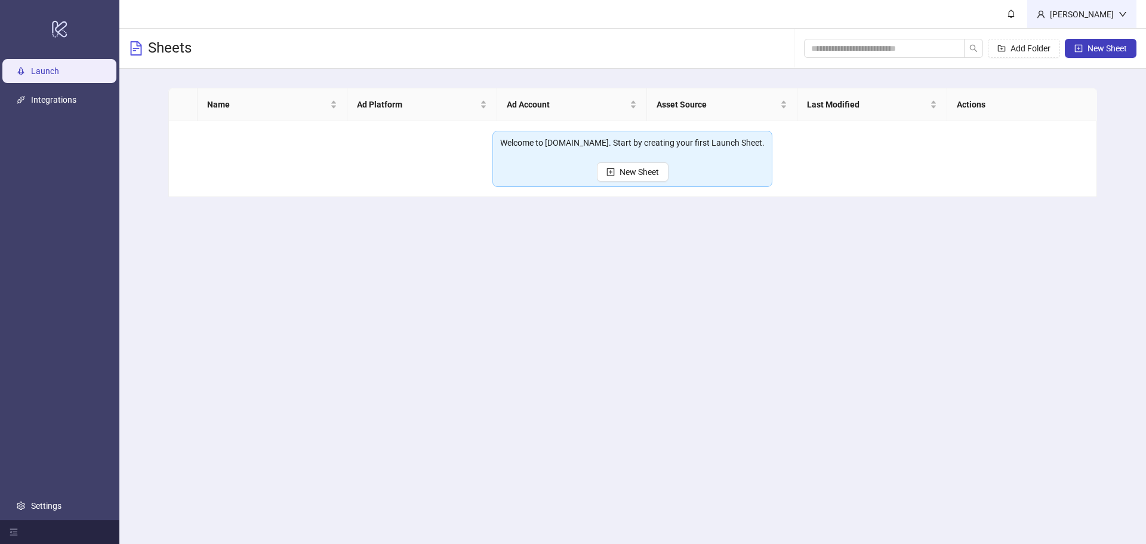
click at [1106, 14] on div "[PERSON_NAME]" at bounding box center [1081, 14] width 73 height 13
click at [1083, 44] on button "New Sheet" at bounding box center [1101, 48] width 72 height 19
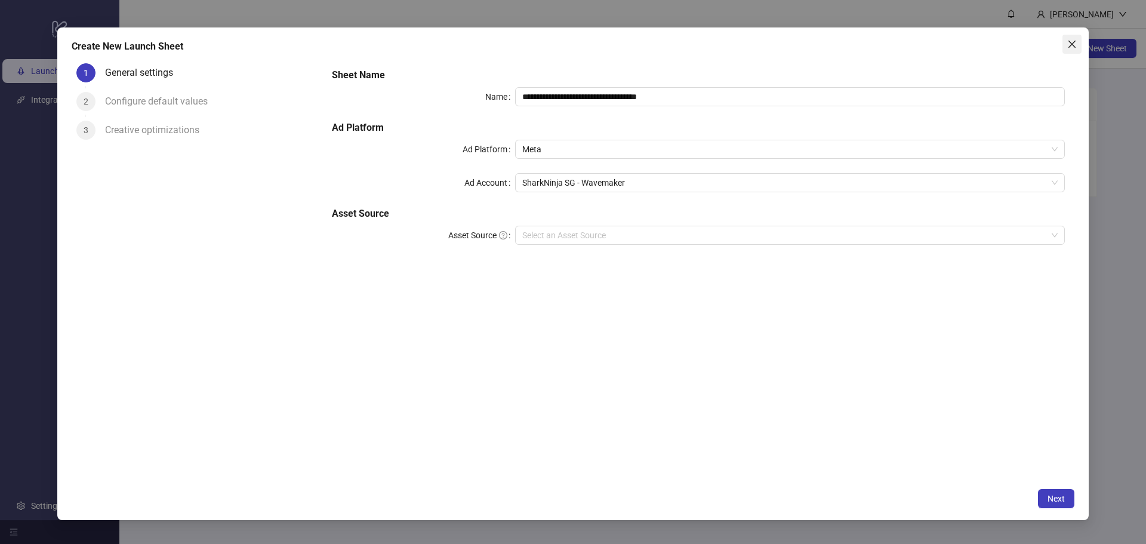
click at [1076, 47] on icon "close" at bounding box center [1072, 44] width 10 height 10
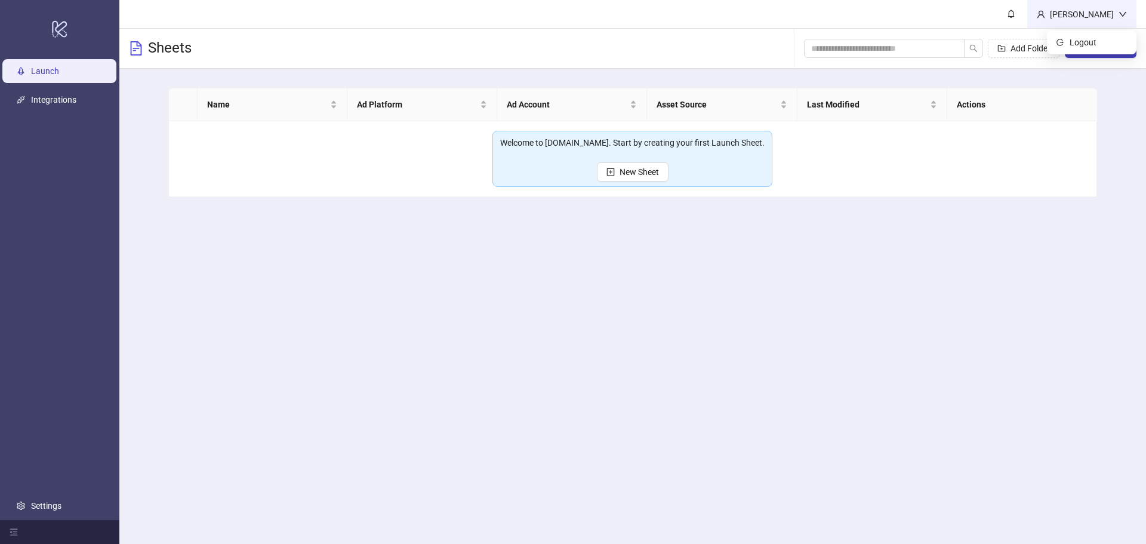
click at [1092, 16] on div "[PERSON_NAME]" at bounding box center [1081, 14] width 73 height 13
click at [1063, 41] on icon "logout" at bounding box center [1059, 42] width 7 height 7
